Goal: Transaction & Acquisition: Download file/media

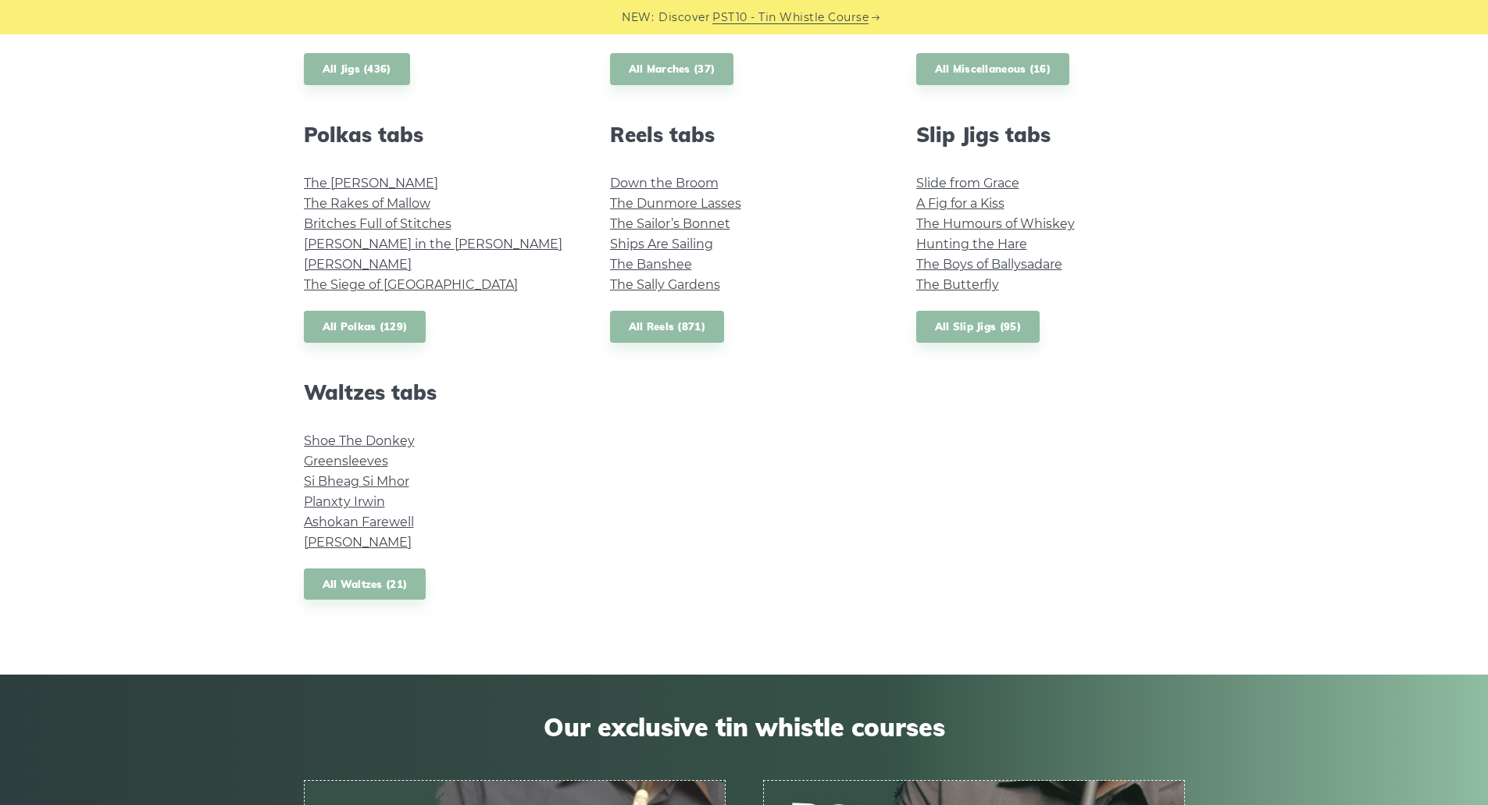
scroll to position [1093, 0]
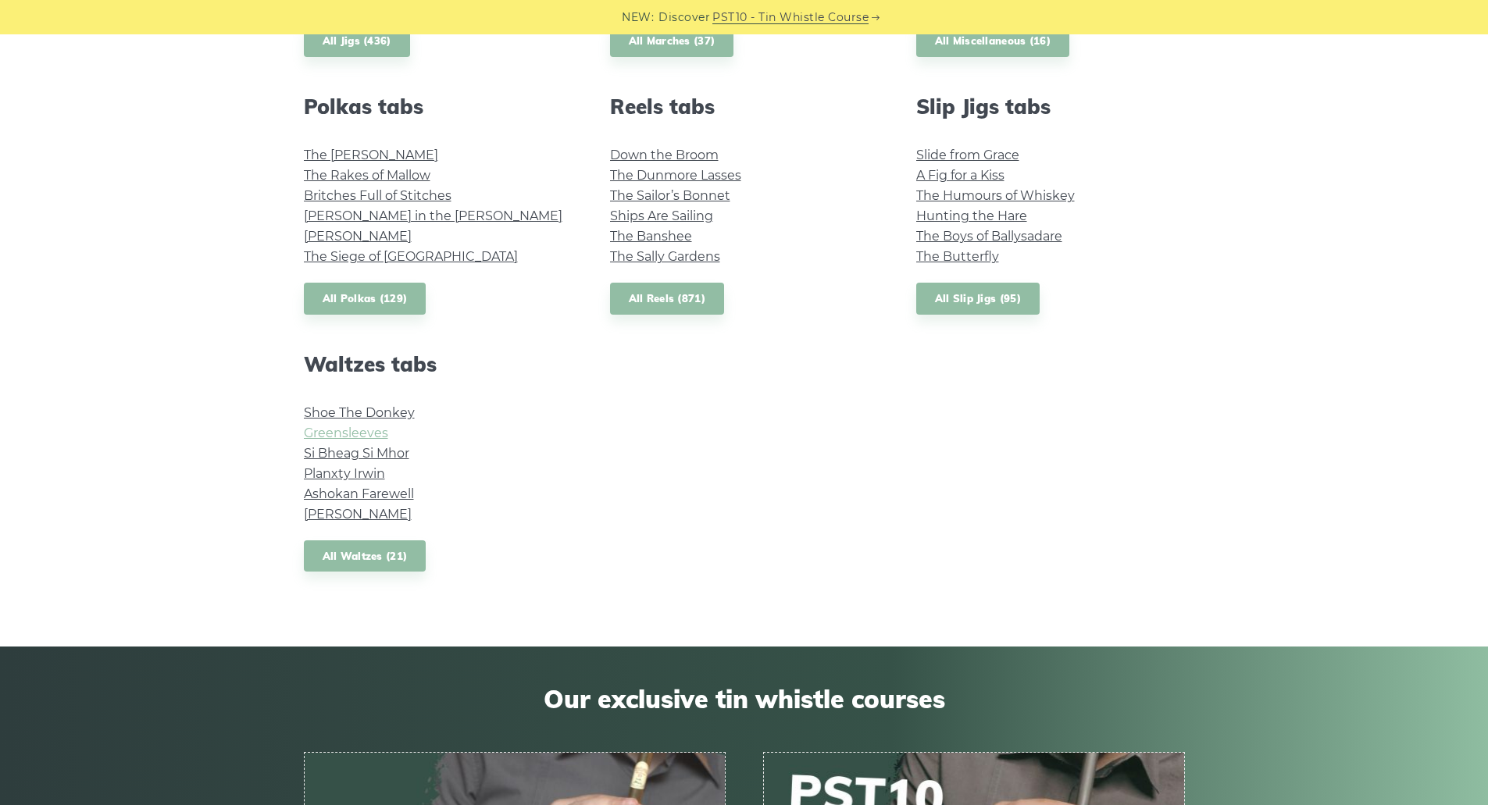
click at [369, 434] on link "Greensleeves" at bounding box center [346, 433] width 84 height 15
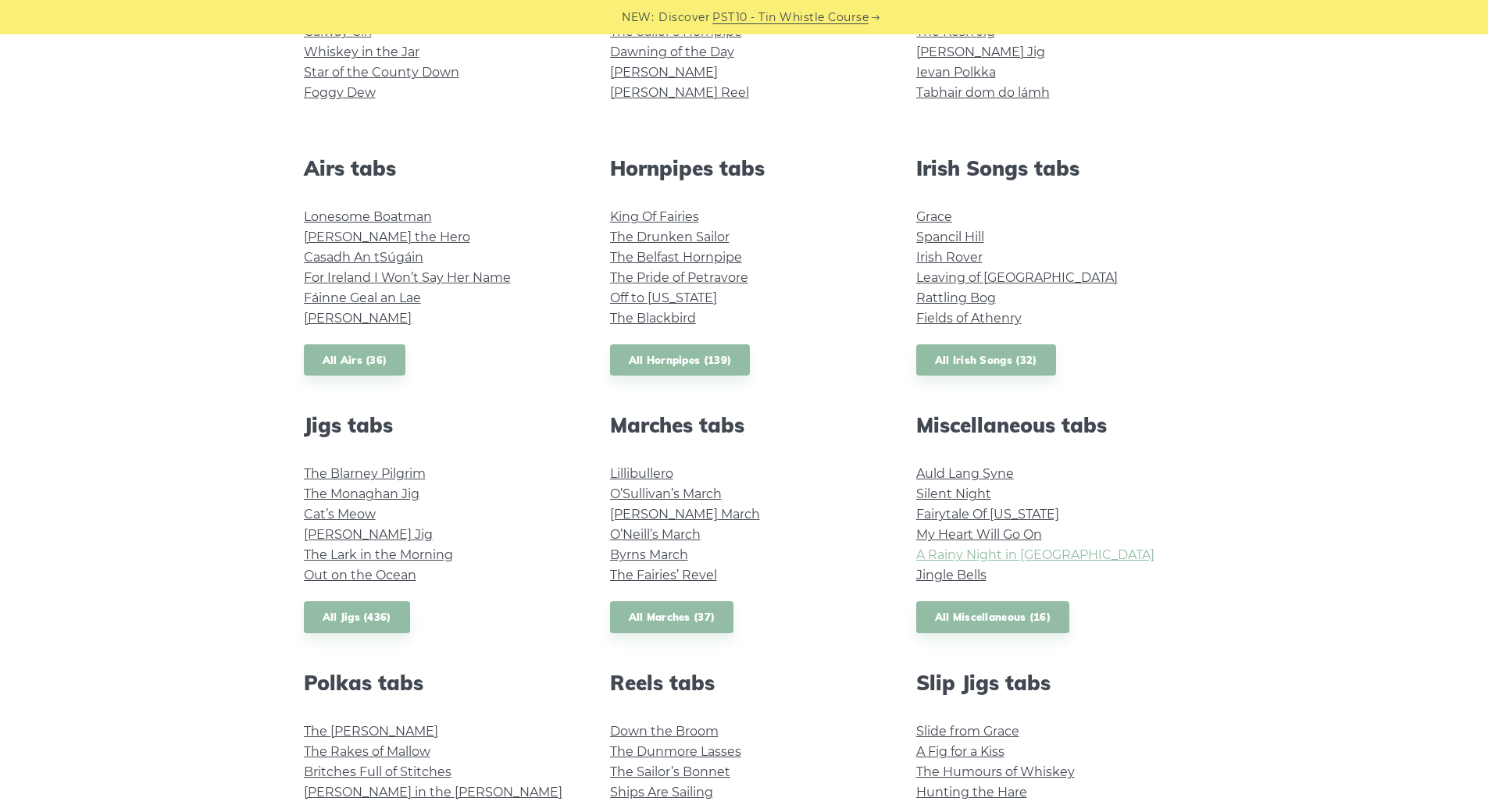
scroll to position [469, 0]
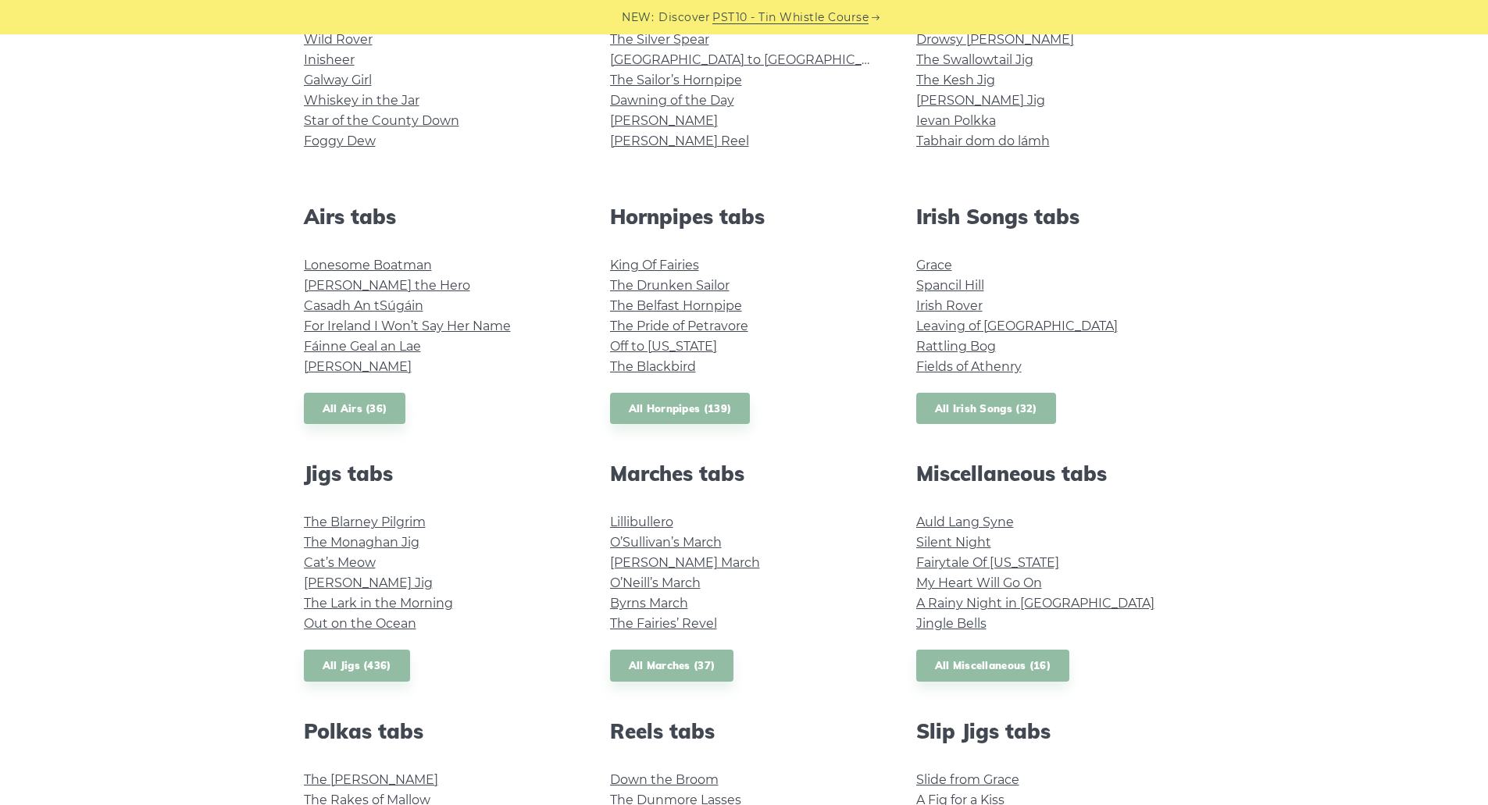
click at [976, 401] on link "All Irish Songs (32)" at bounding box center [986, 409] width 140 height 32
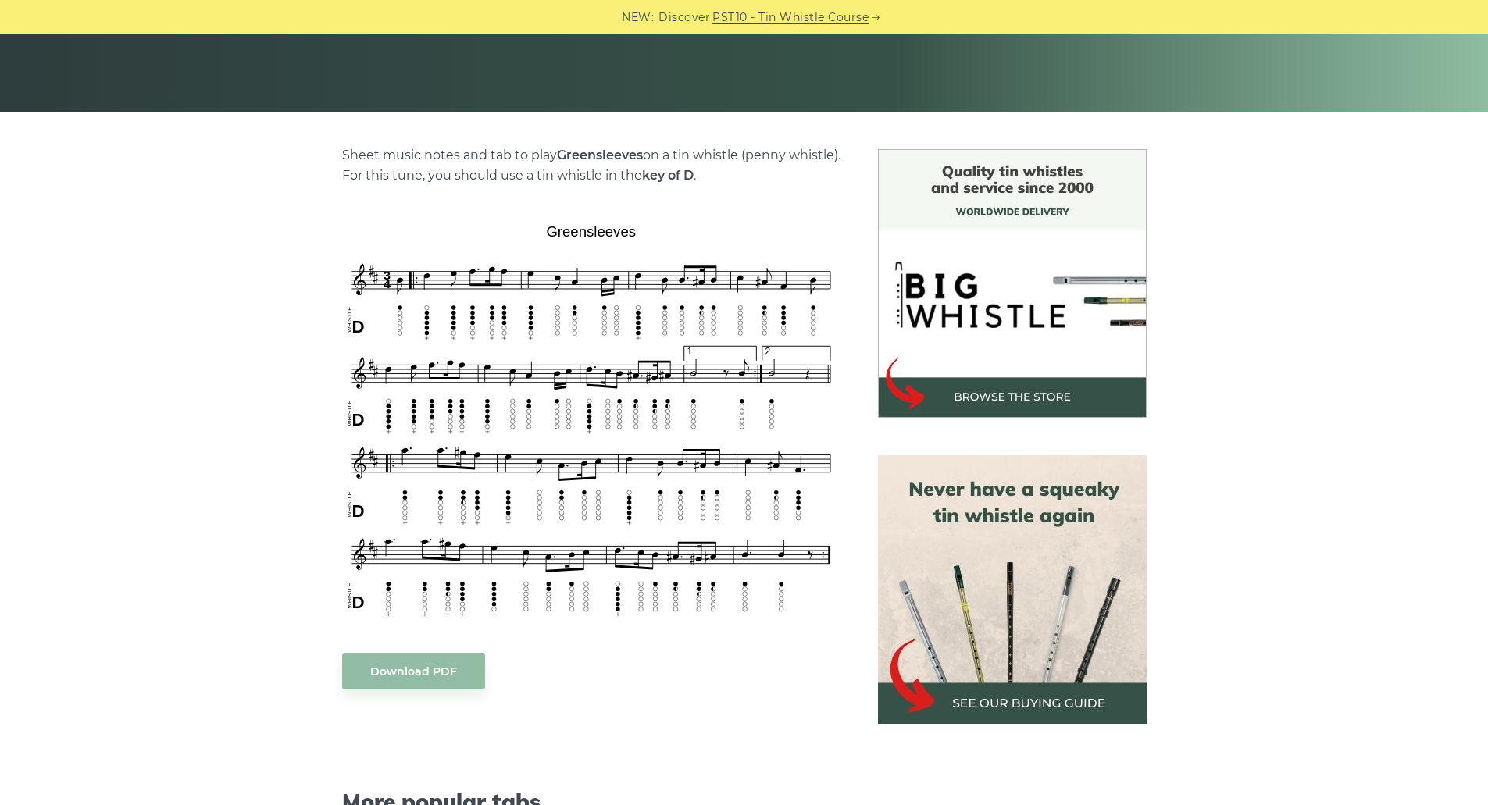
scroll to position [312, 0]
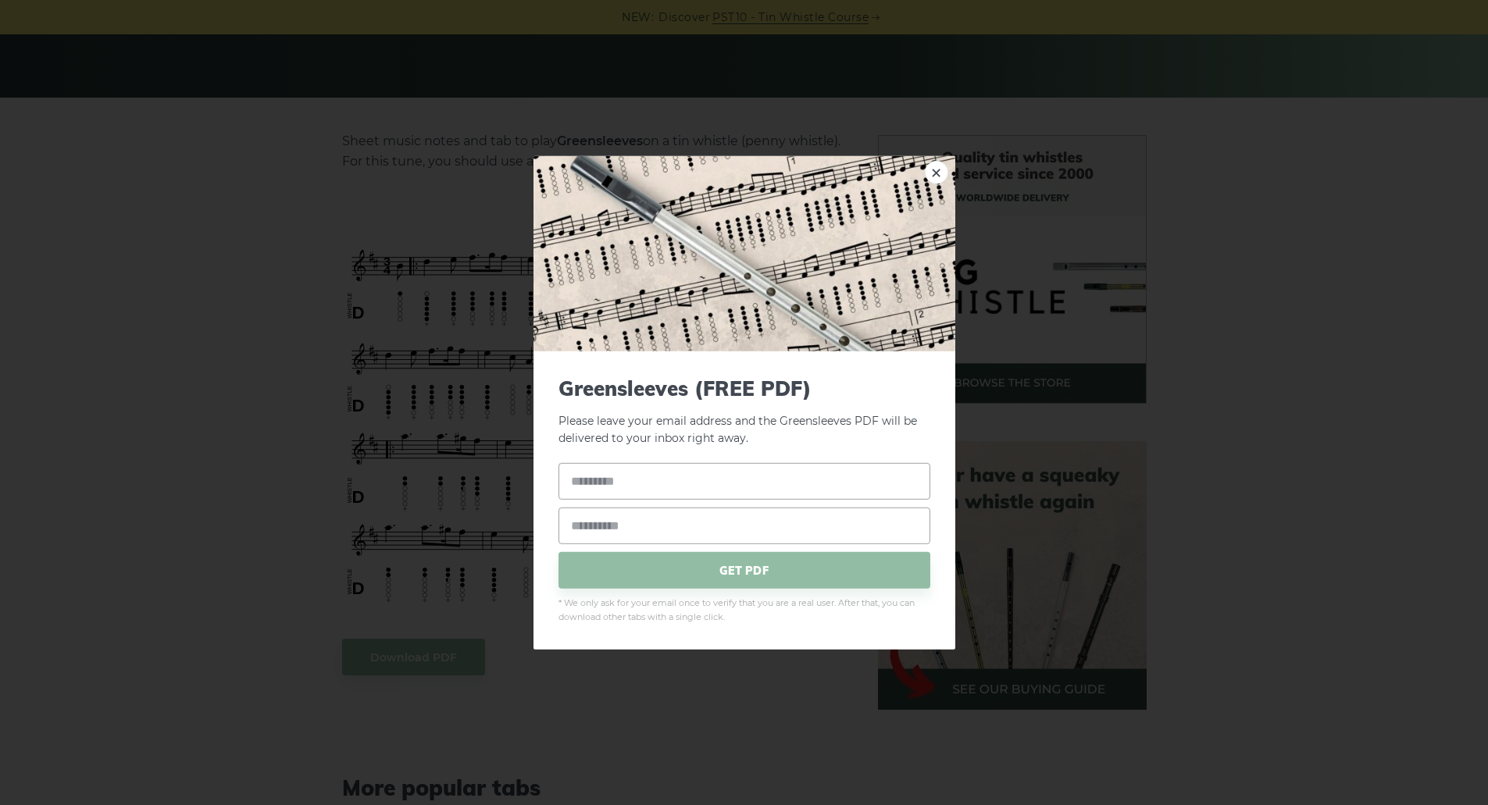
drag, startPoint x: 565, startPoint y: 389, endPoint x: 1054, endPoint y: 224, distance: 515.9
click at [1054, 224] on div "× Greensleeves (FREE PDF) Please leave your email address and the Greensleeves …" at bounding box center [744, 402] width 1488 height 805
click at [416, 649] on div "× Greensleeves (FREE PDF) Please leave your email address and the Greensleeves …" at bounding box center [744, 402] width 1488 height 805
click at [929, 166] on link "×" at bounding box center [936, 171] width 23 height 23
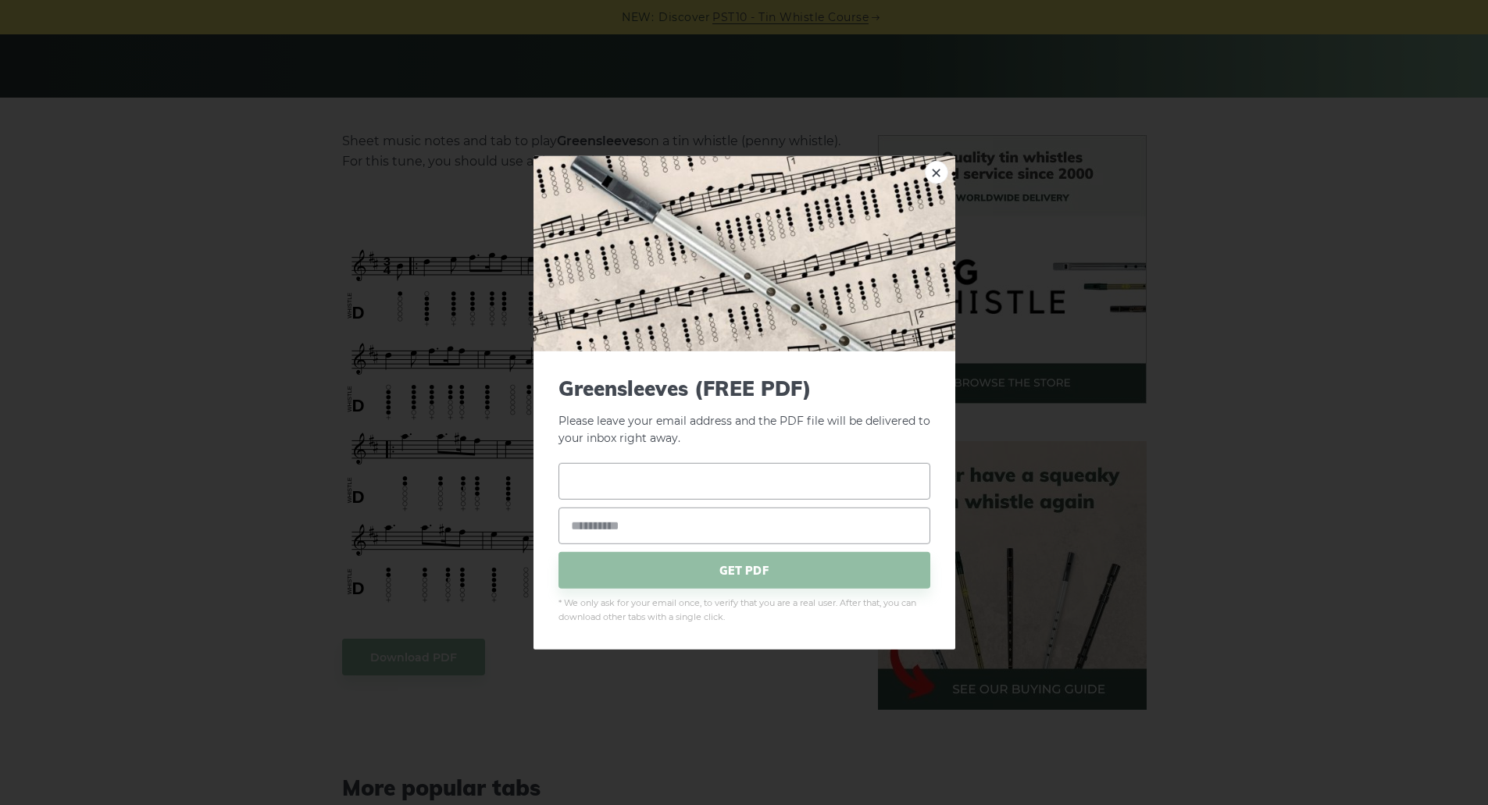
click at [660, 485] on input "text" at bounding box center [744, 481] width 372 height 37
click at [661, 483] on input "text" at bounding box center [744, 481] width 372 height 37
click at [639, 480] on input "text" at bounding box center [744, 481] width 372 height 37
type input "*"
type input "*****"
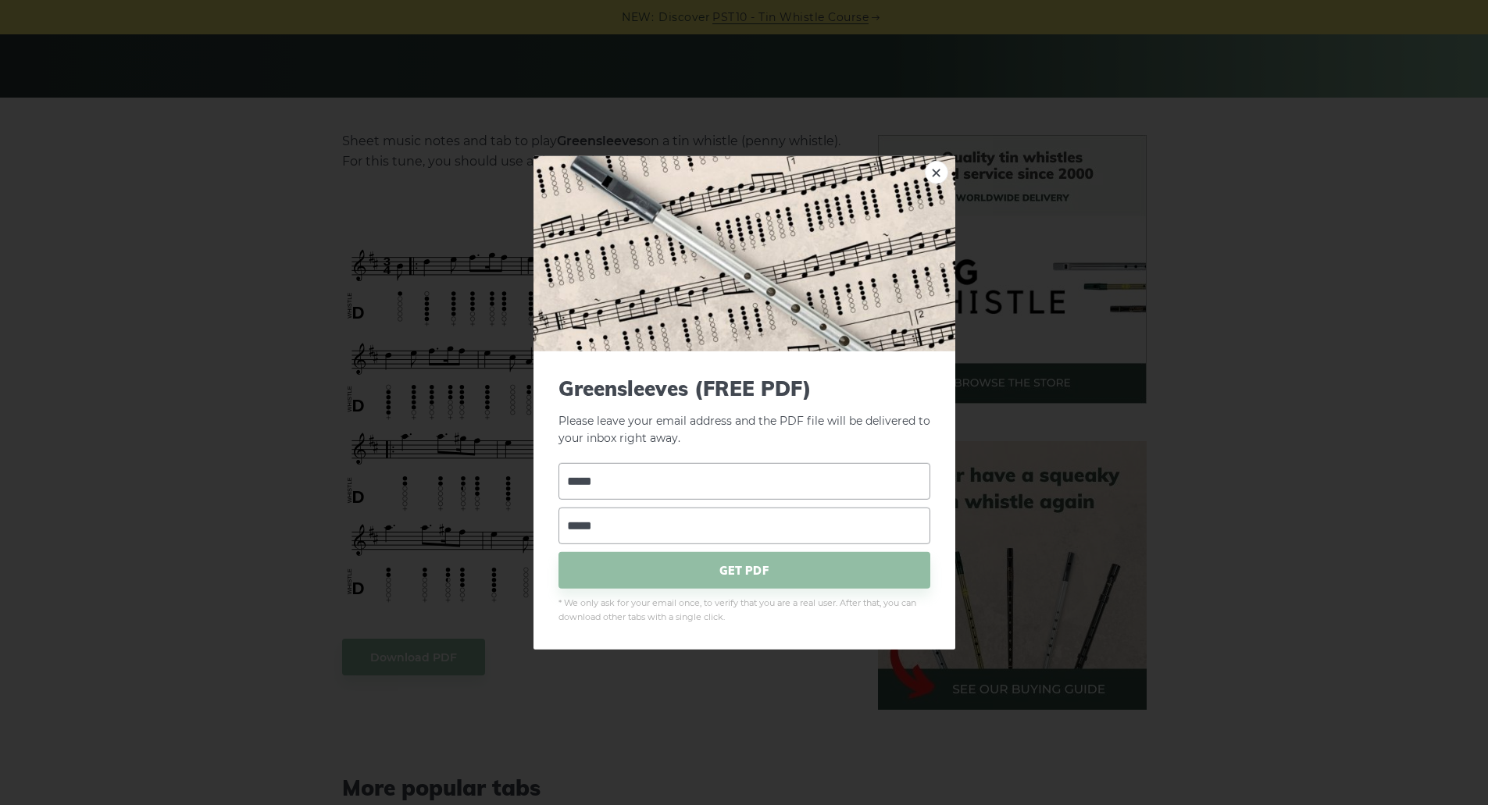
type input "**********"
click at [666, 568] on span "GET PDF" at bounding box center [744, 570] width 372 height 37
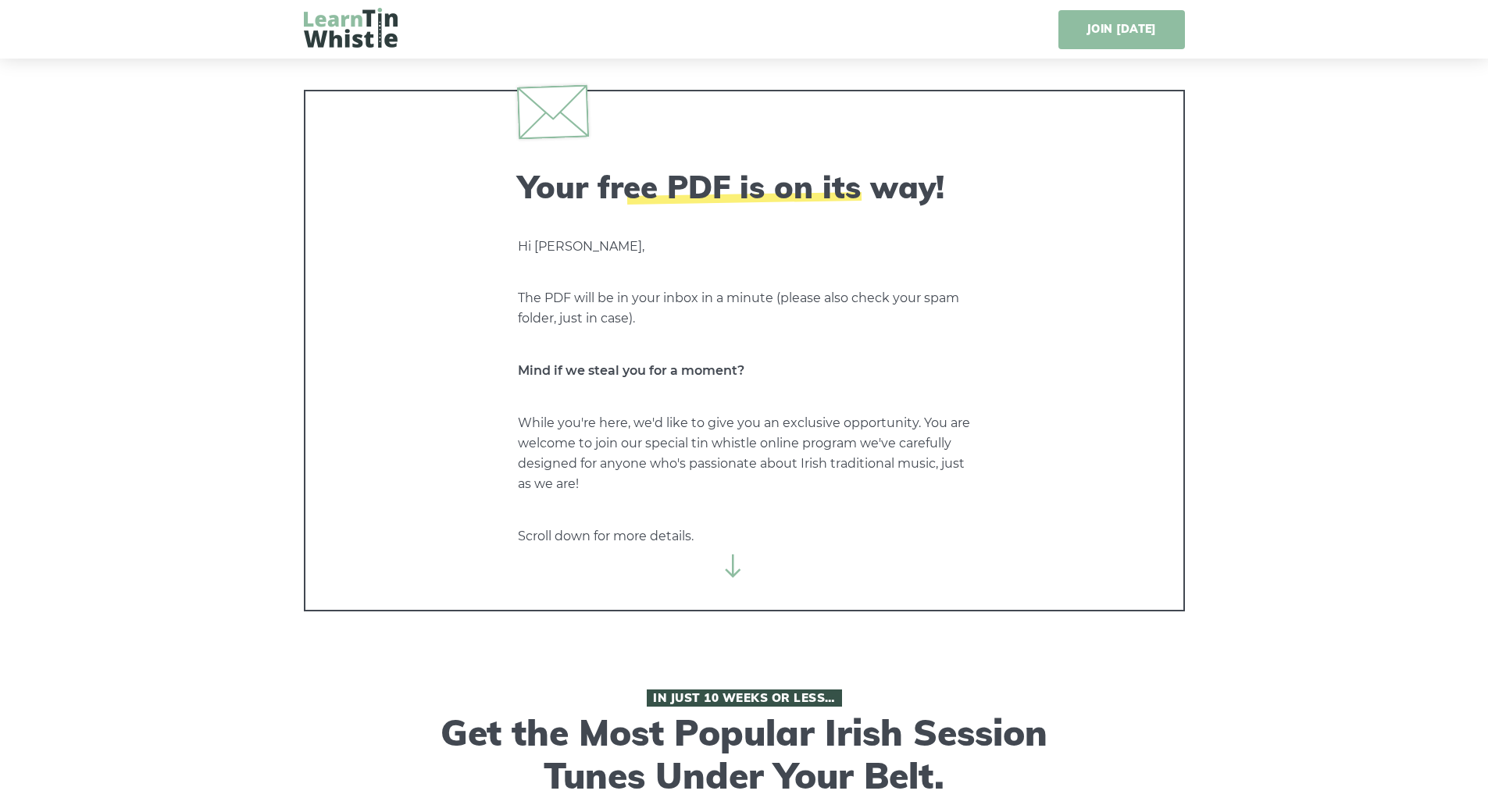
click at [1082, 26] on link "JOIN TODAY" at bounding box center [1121, 29] width 126 height 39
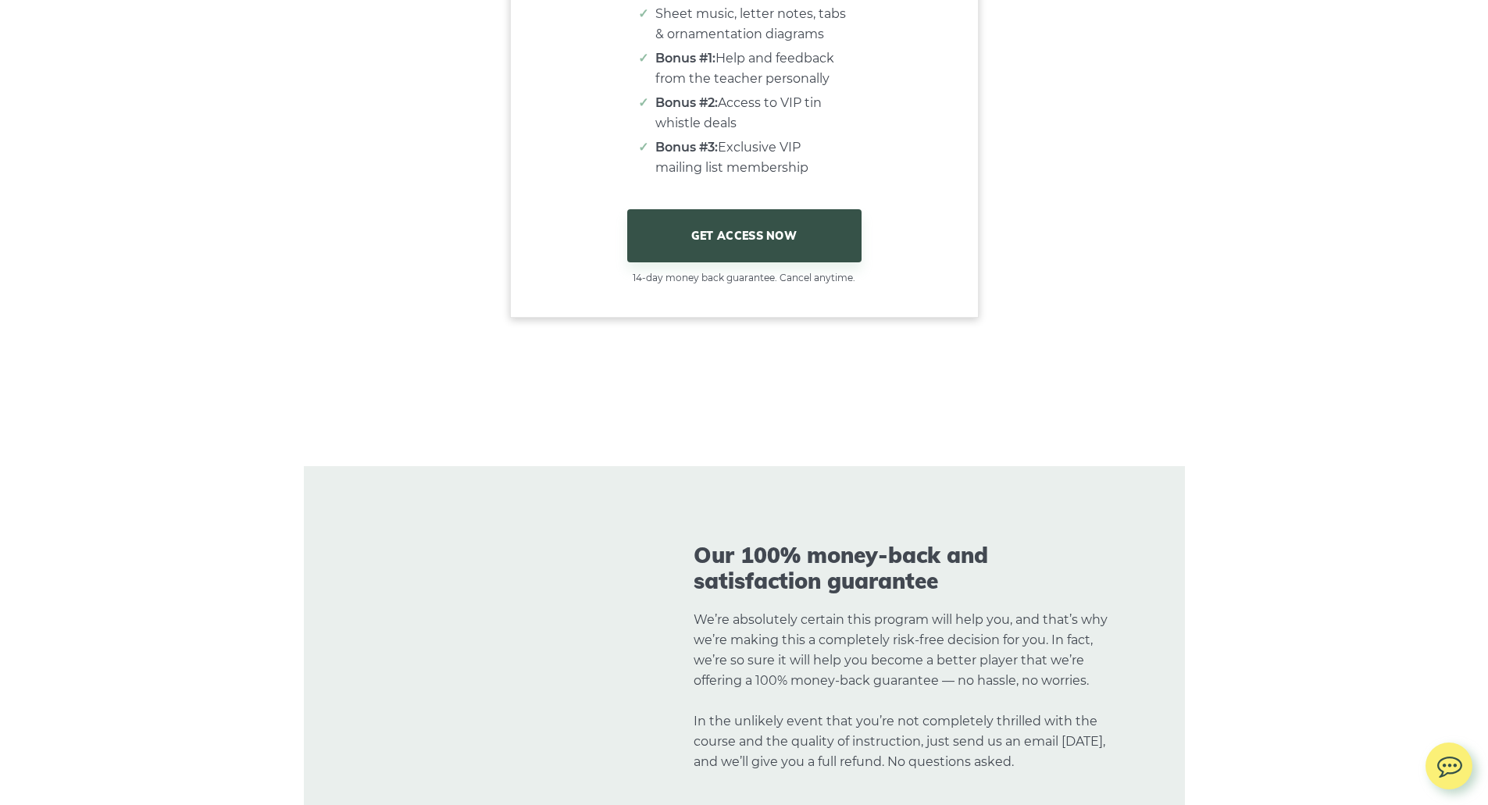
scroll to position [10390, 0]
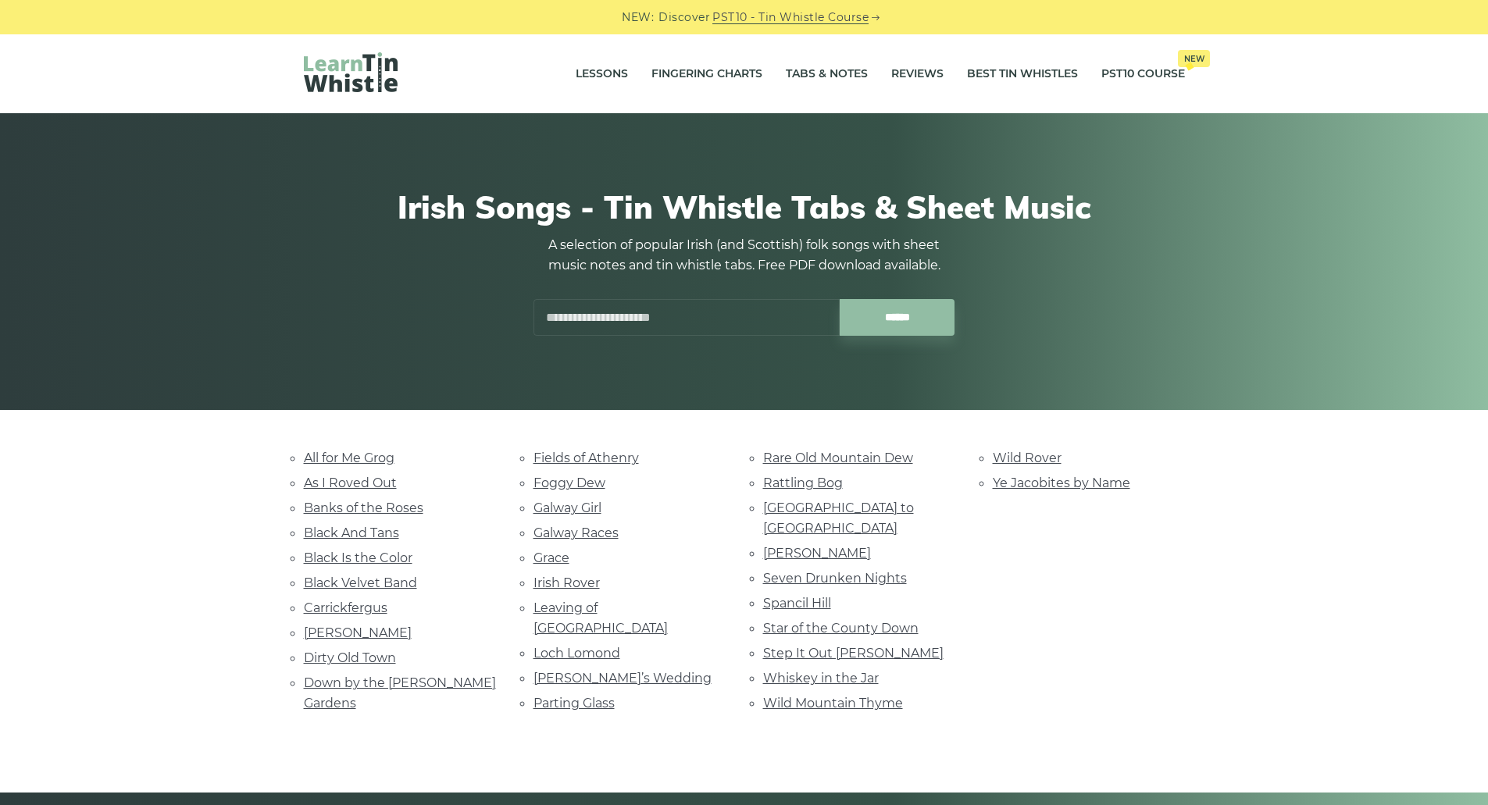
click at [675, 326] on input "text" at bounding box center [686, 317] width 306 height 37
type input "*"
type input "*****"
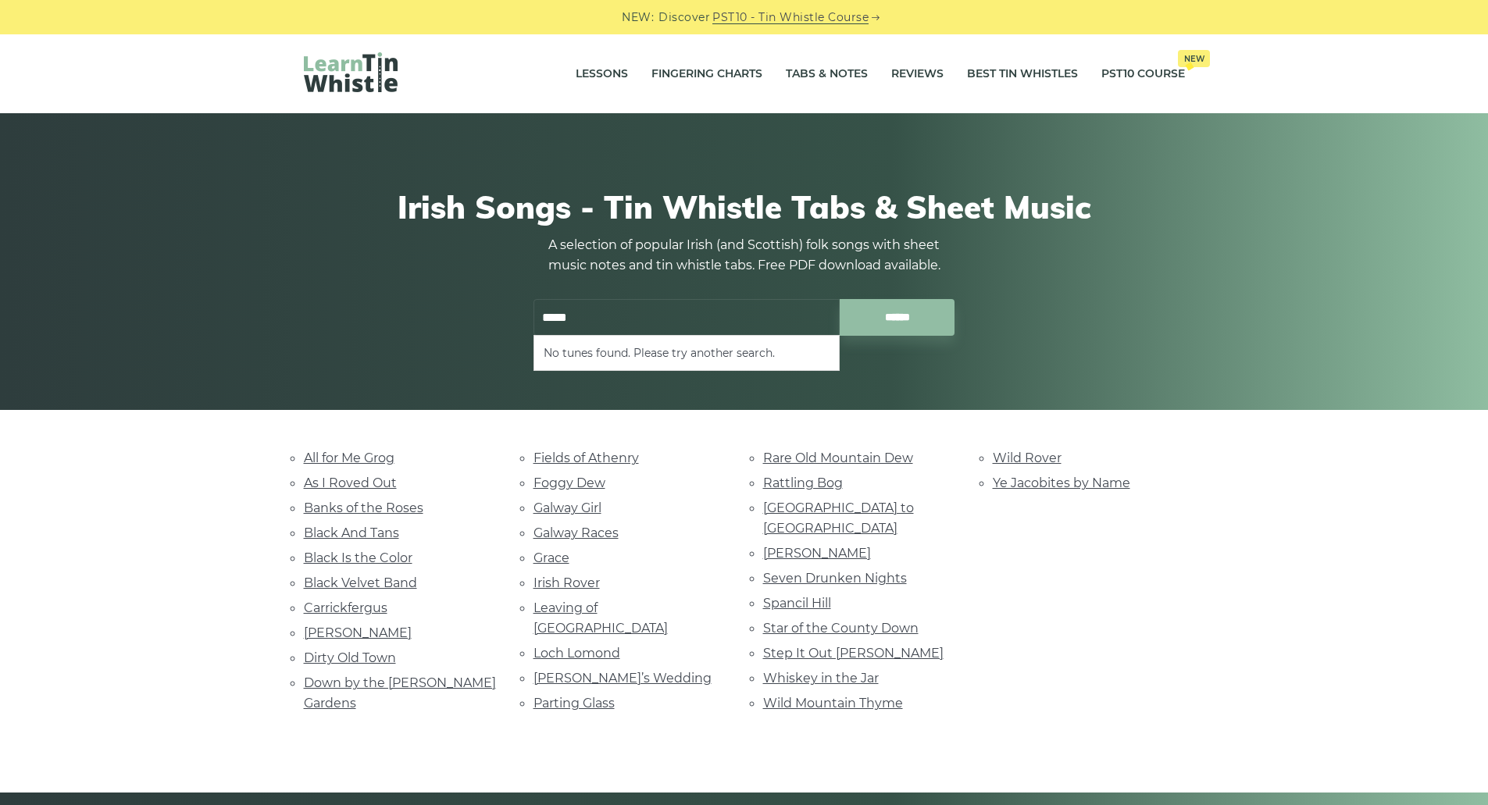
drag, startPoint x: 606, startPoint y: 315, endPoint x: 490, endPoint y: 312, distance: 116.4
click at [490, 312] on div "Irish Songs - Tin Whistle Tabs & Sheet Music A selection of popular Irish (and …" at bounding box center [744, 262] width 881 height 223
drag, startPoint x: 671, startPoint y: 321, endPoint x: 386, endPoint y: 285, distance: 287.3
click at [386, 285] on div "**********" at bounding box center [744, 262] width 881 height 223
click at [582, 646] on link "Loch Lomond" at bounding box center [576, 653] width 87 height 15
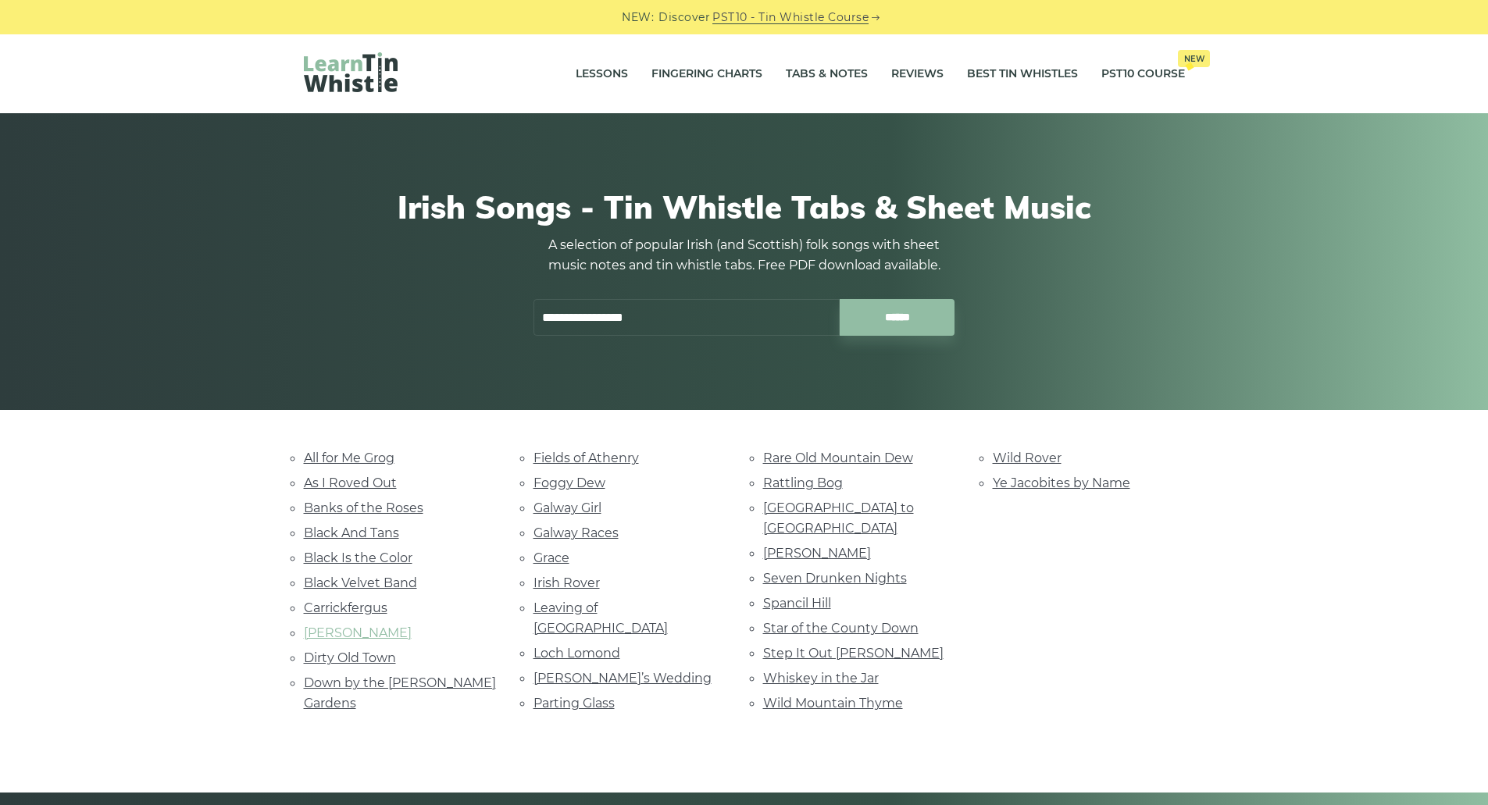
click at [368, 636] on link "[PERSON_NAME]" at bounding box center [358, 633] width 108 height 15
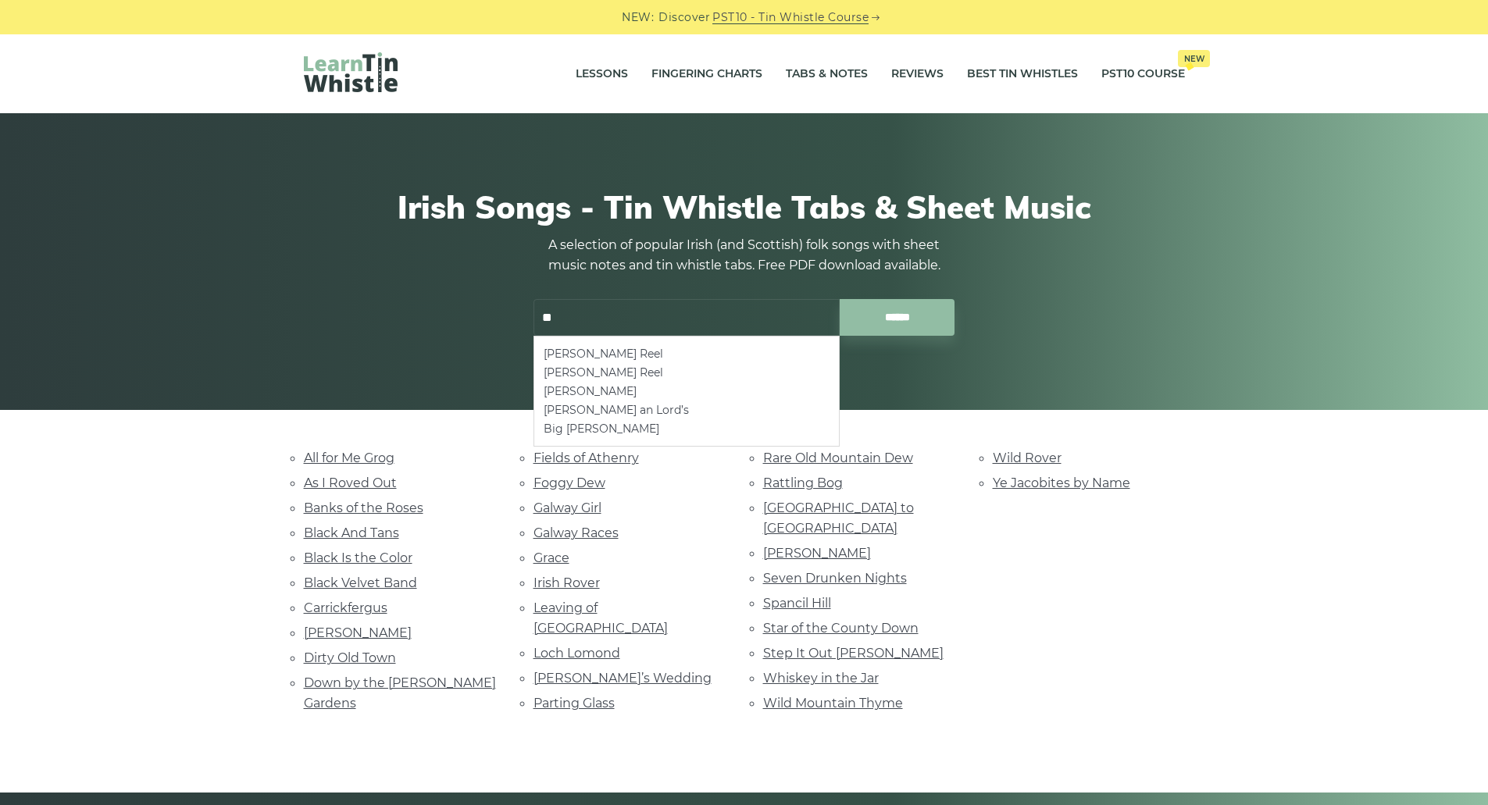
type input "*"
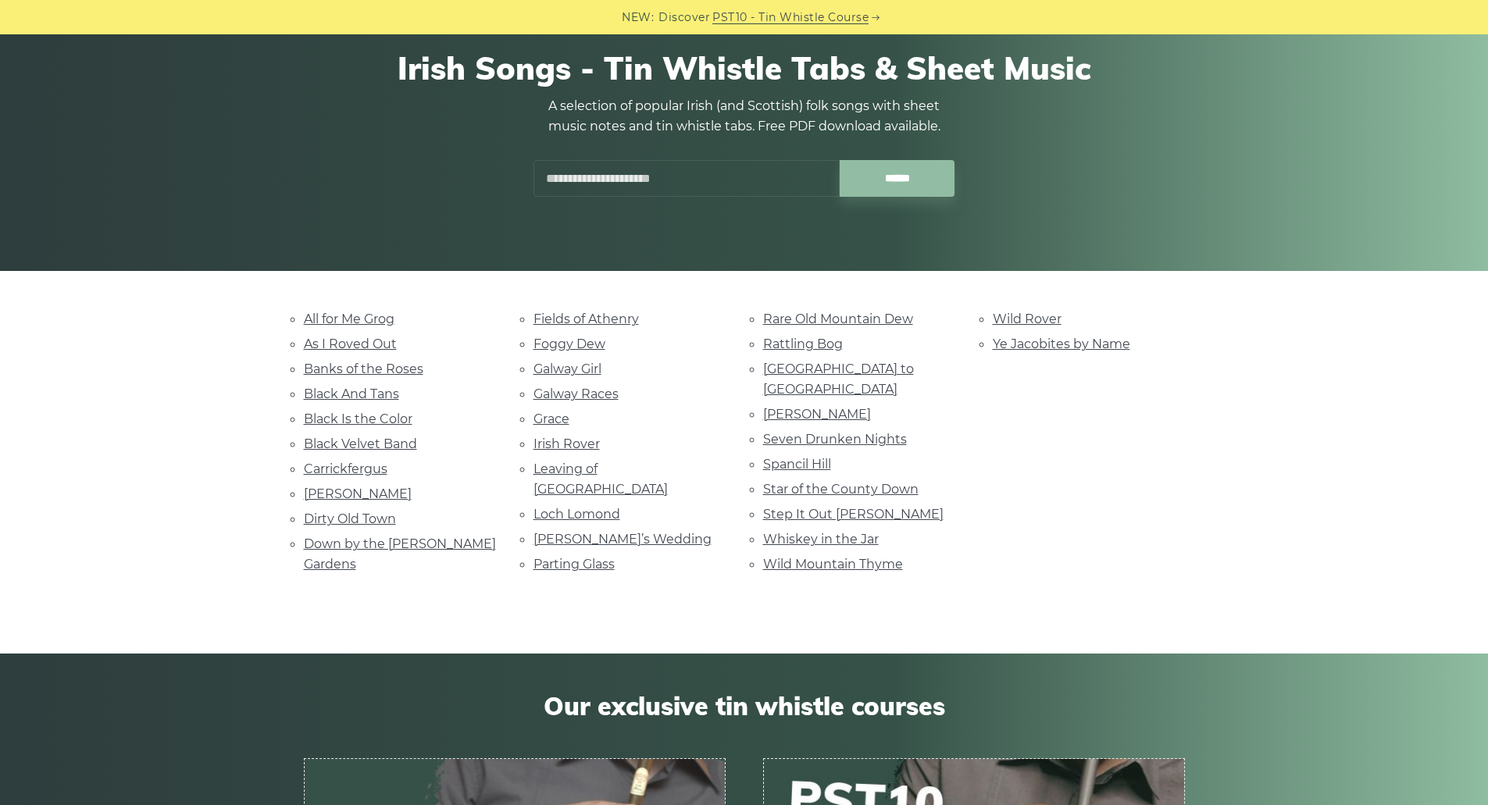
scroll to position [156, 0]
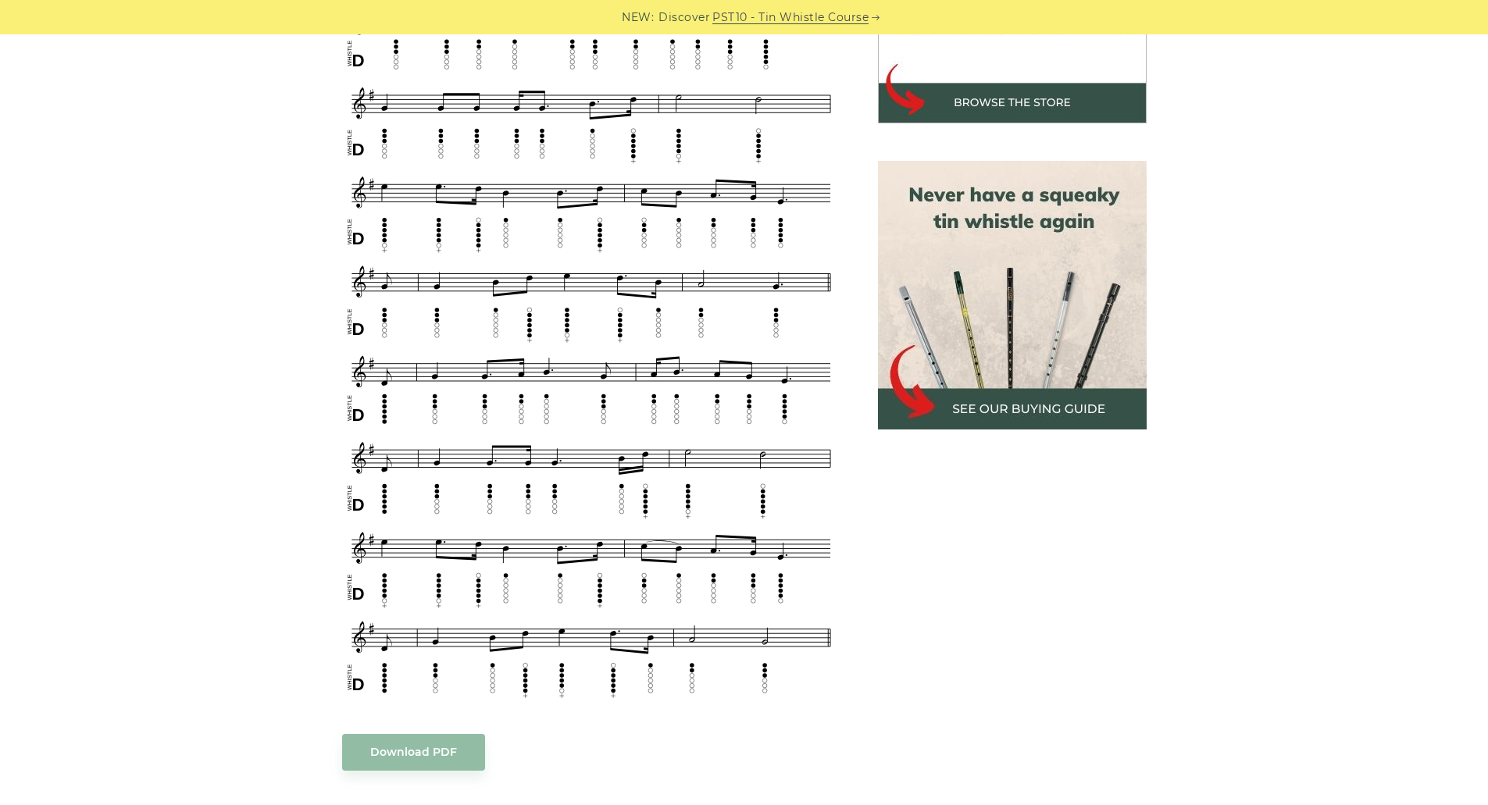
scroll to position [859, 0]
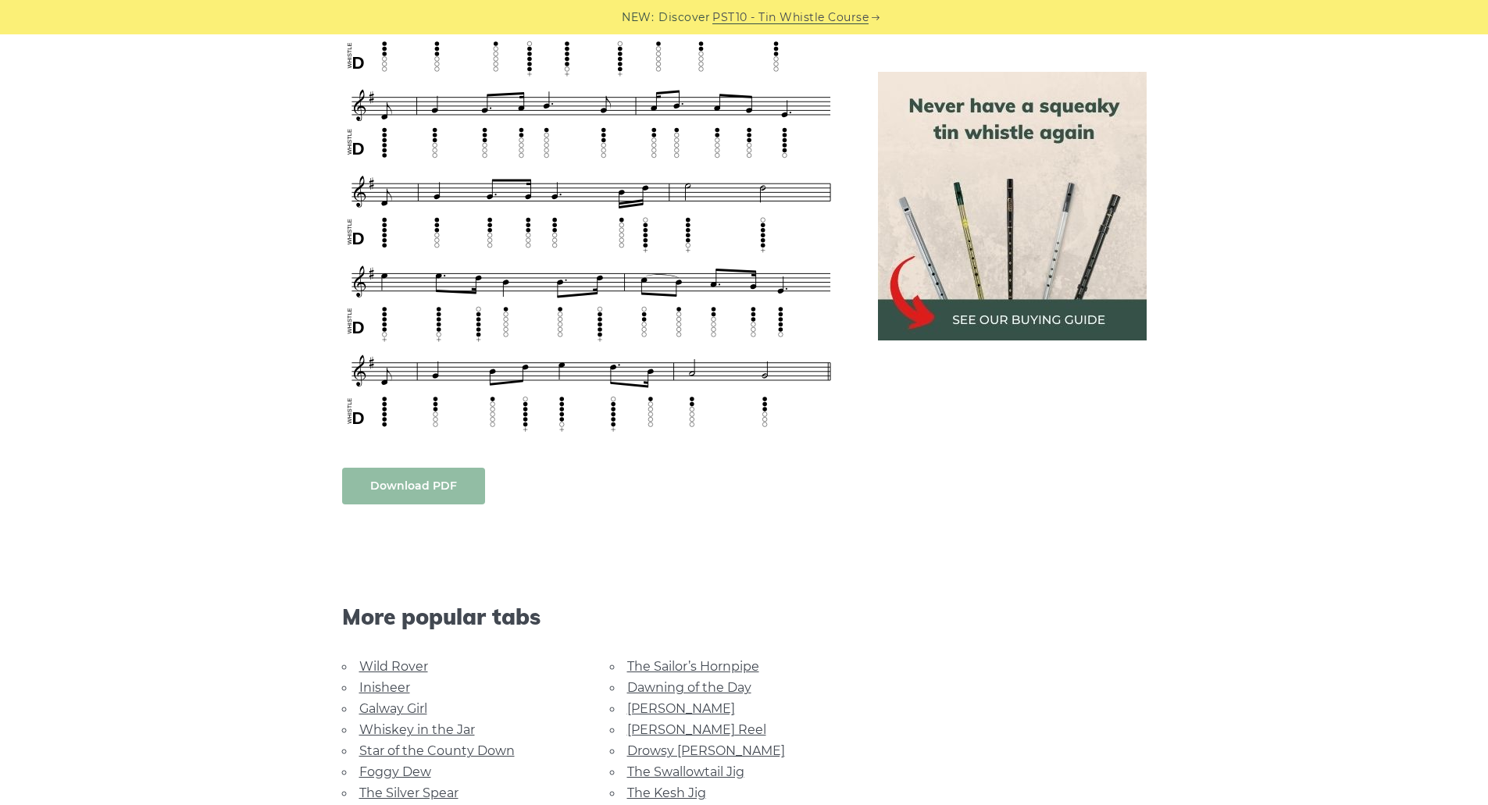
click at [386, 476] on link "Download PDF" at bounding box center [413, 486] width 143 height 37
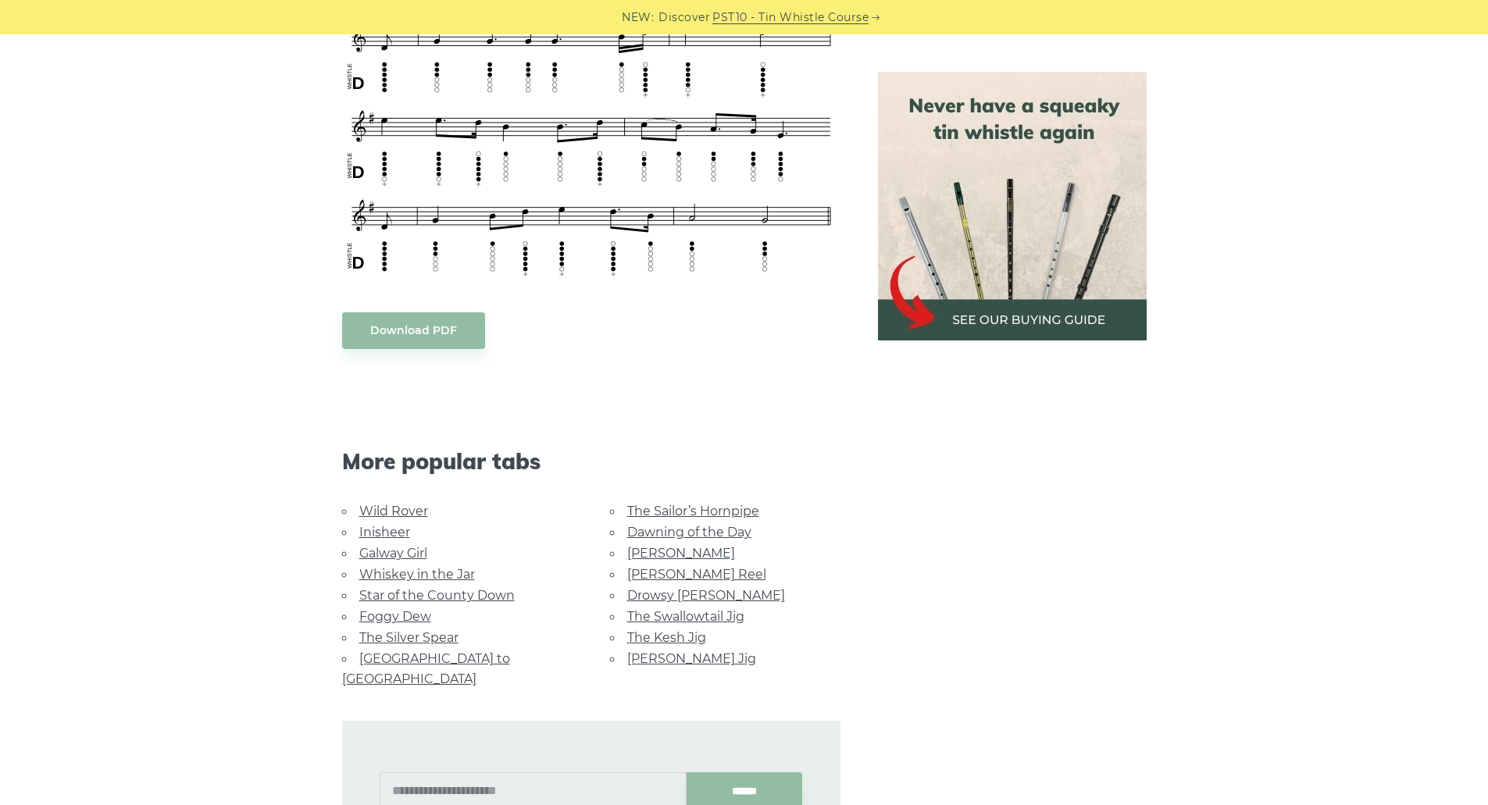
scroll to position [1015, 0]
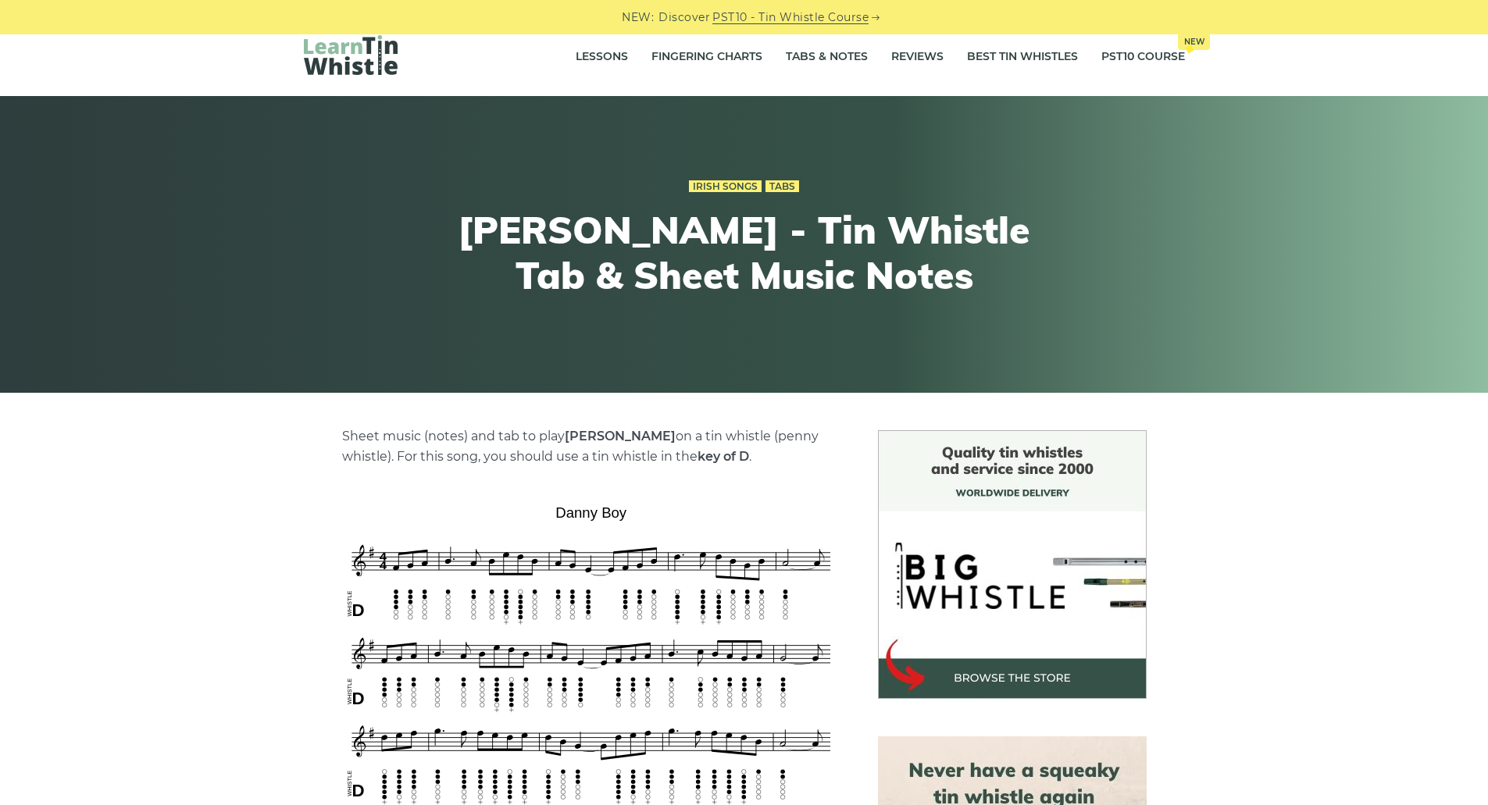
scroll to position [547, 0]
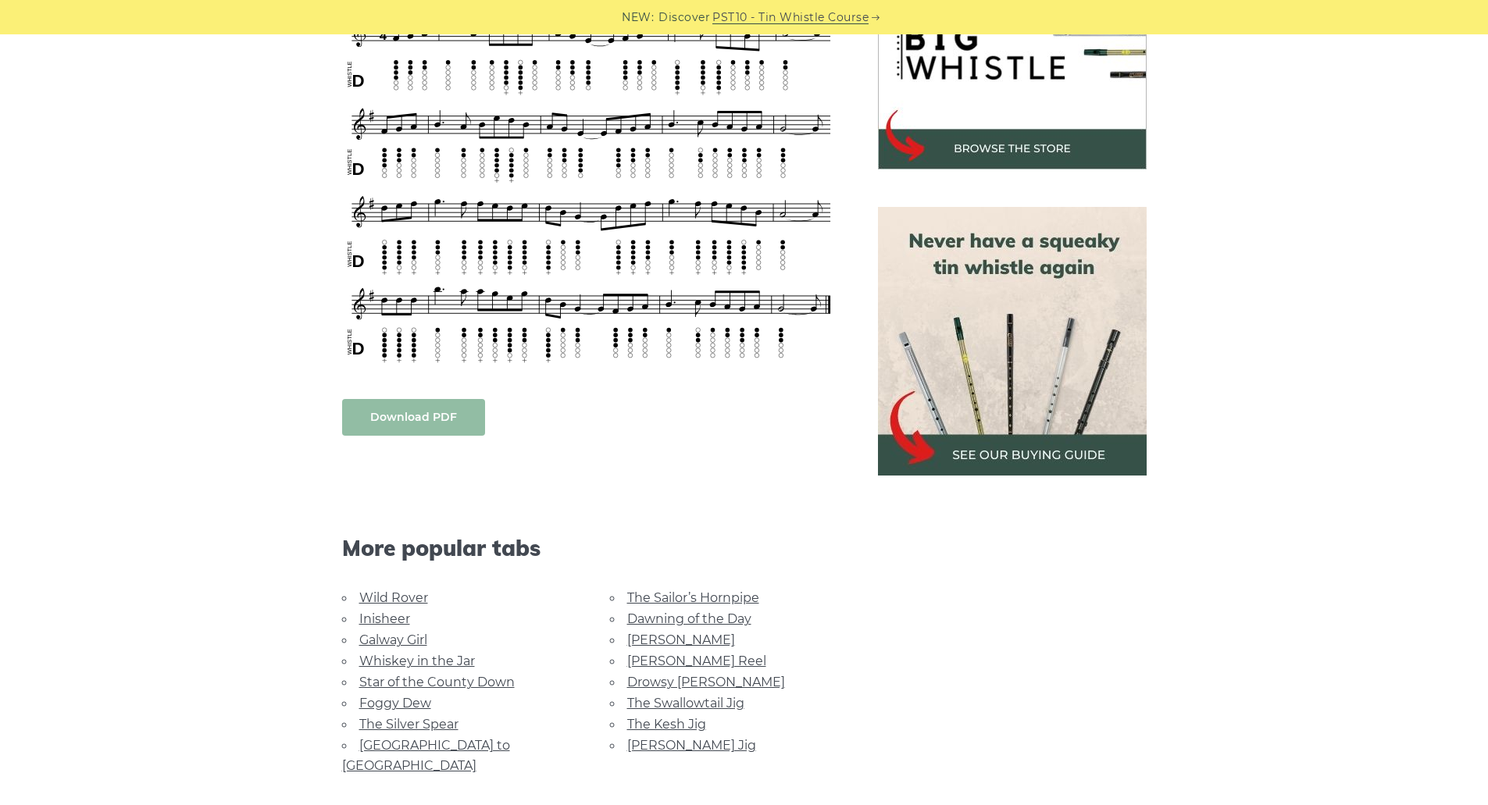
click at [451, 419] on link "Download PDF" at bounding box center [413, 417] width 143 height 37
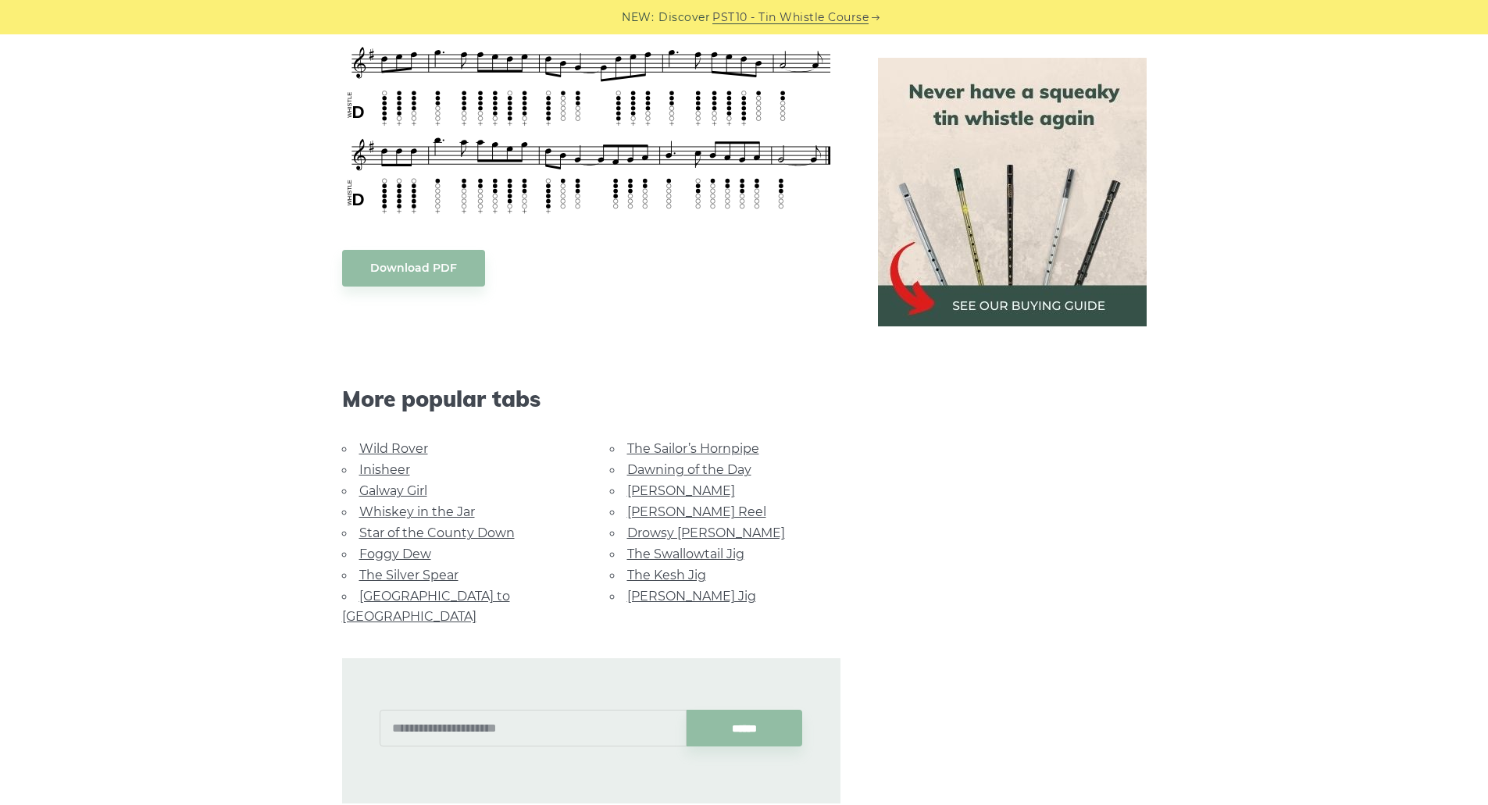
scroll to position [703, 0]
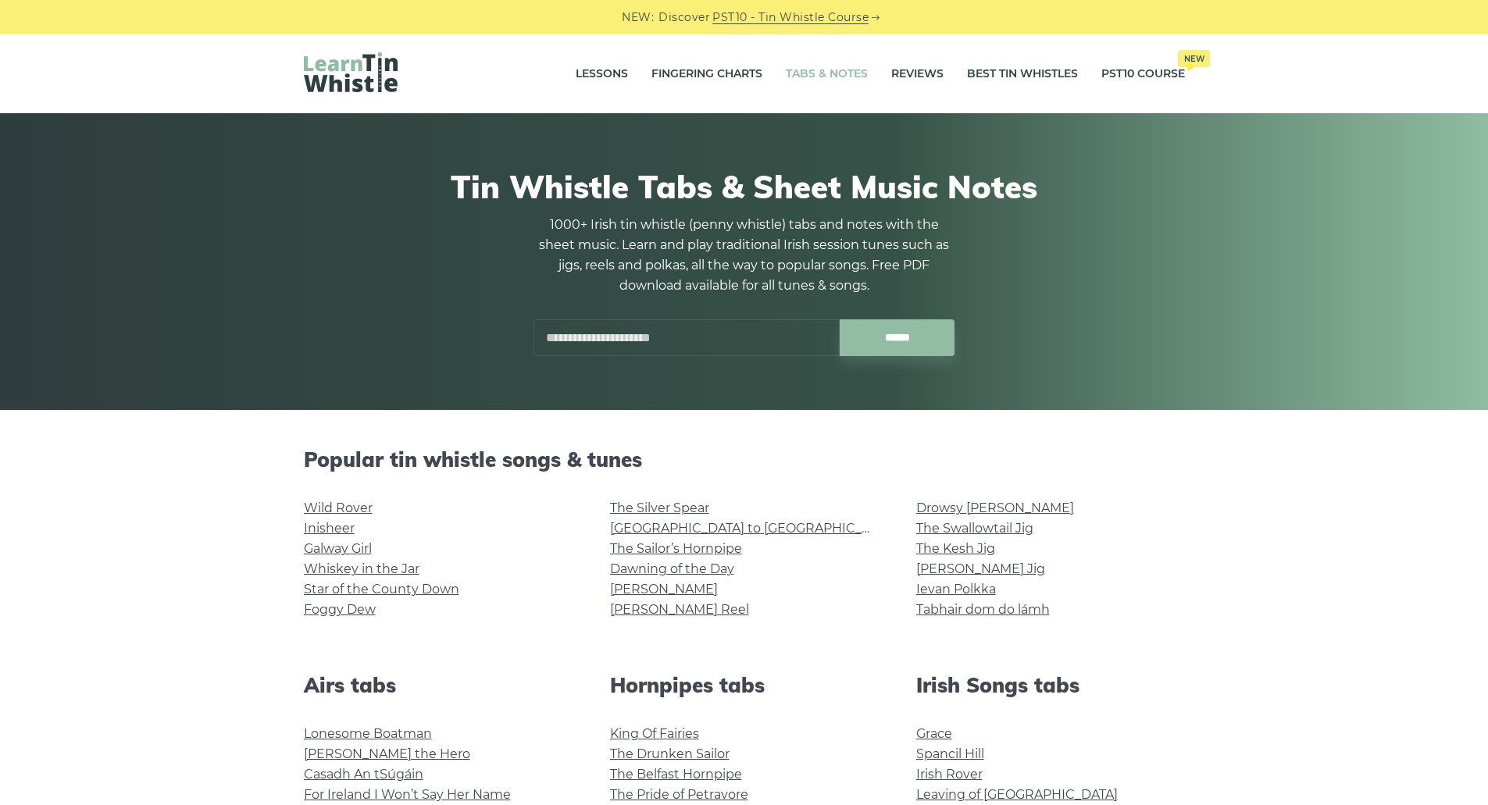
click at [810, 326] on input "text" at bounding box center [686, 337] width 306 height 37
